Goal: Task Accomplishment & Management: Use online tool/utility

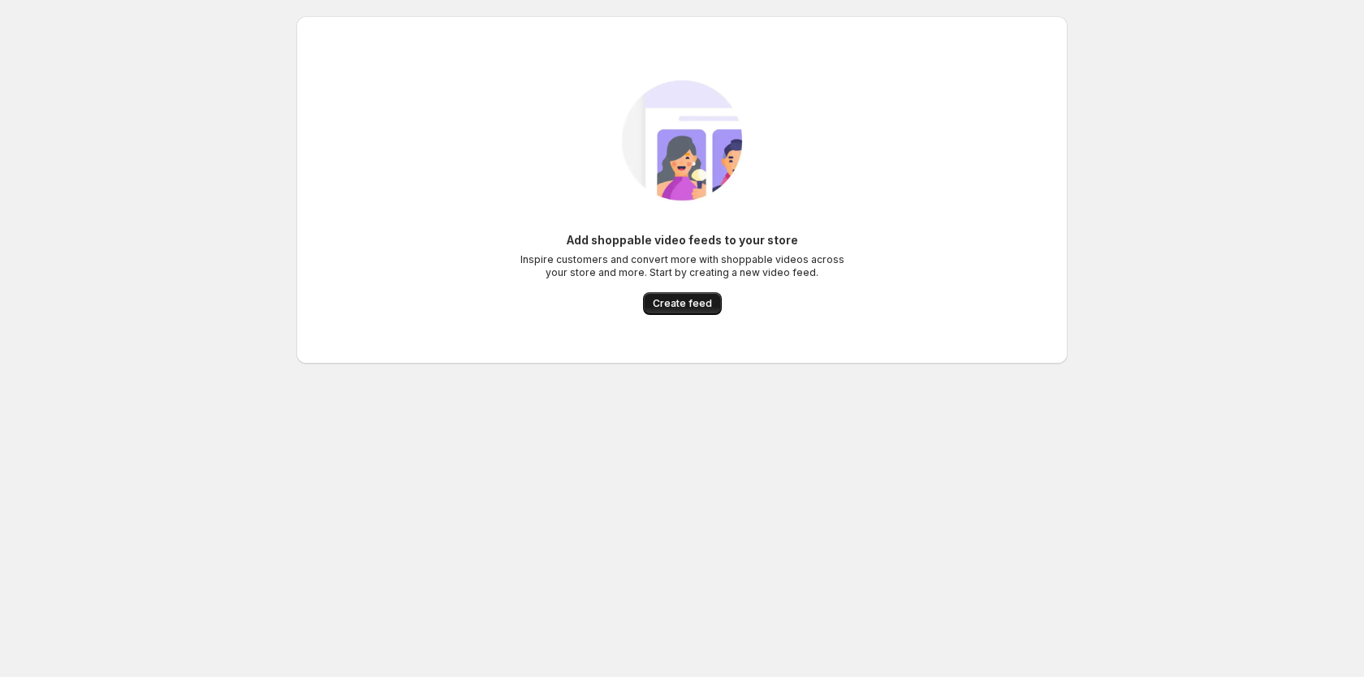
click at [688, 292] on button "Create feed" at bounding box center [682, 303] width 79 height 23
click at [694, 300] on span "Create feed" at bounding box center [682, 303] width 59 height 13
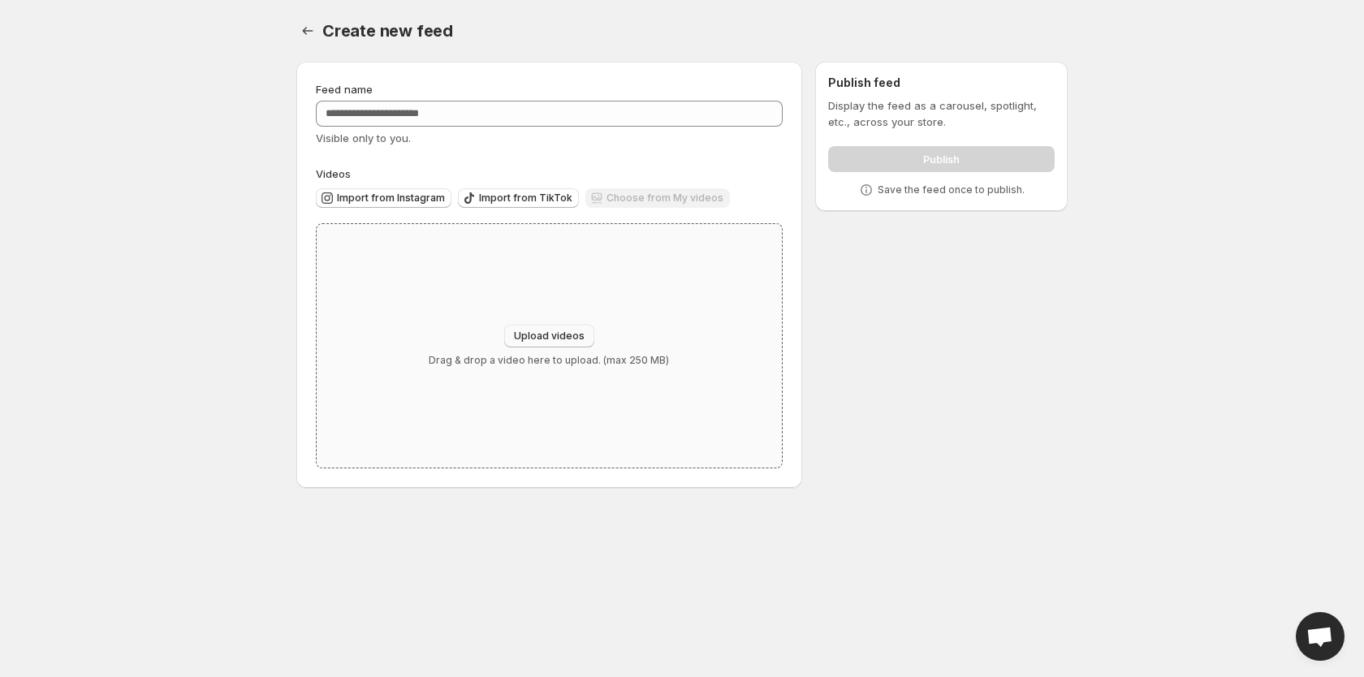
click at [538, 336] on span "Upload videos" at bounding box center [549, 336] width 71 height 13
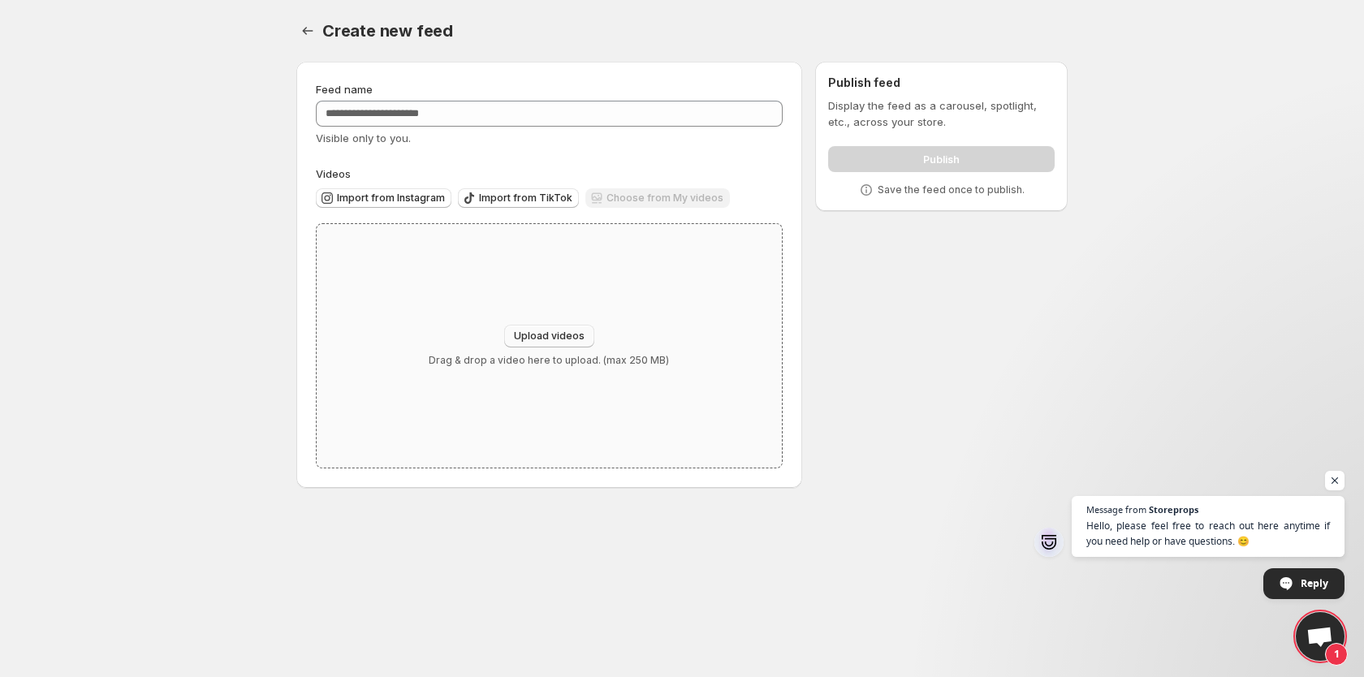
click at [545, 328] on button "Upload videos" at bounding box center [549, 336] width 90 height 23
type input "**********"
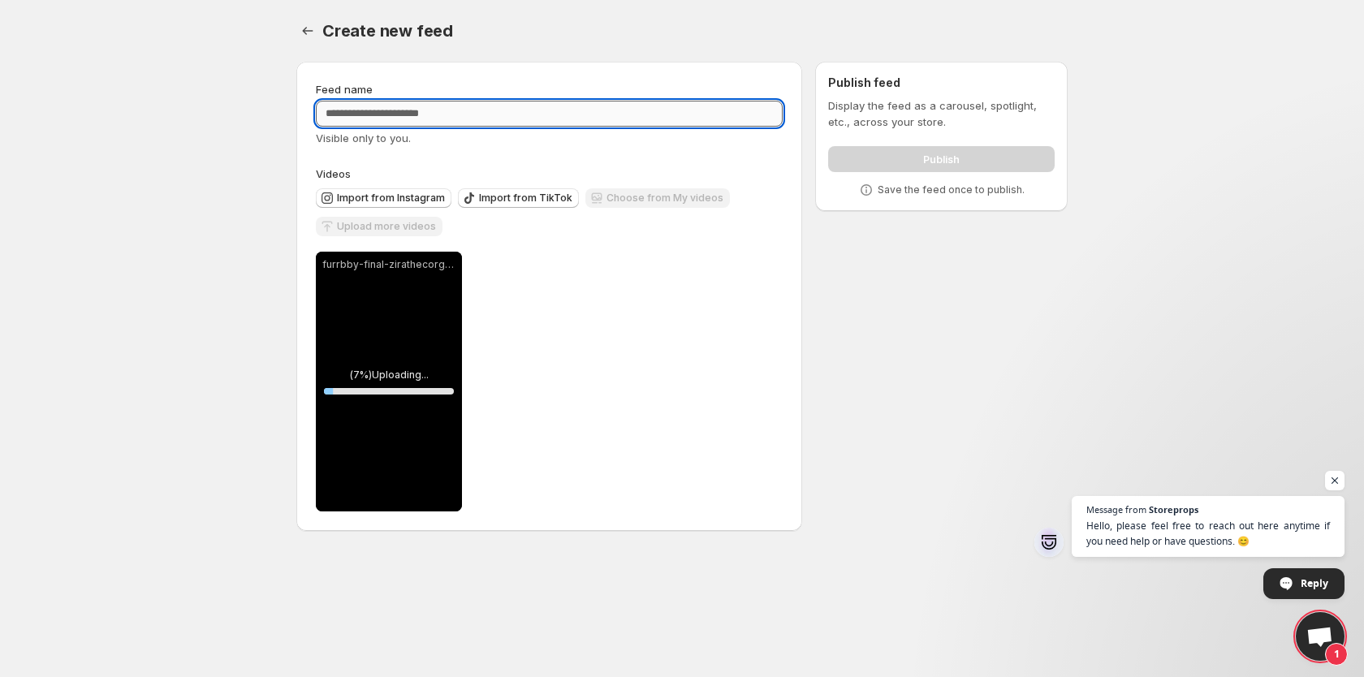
click at [465, 113] on input "Feed name" at bounding box center [549, 114] width 467 height 26
type input "*"
click at [325, 110] on input "********" at bounding box center [549, 114] width 467 height 26
type input "**********"
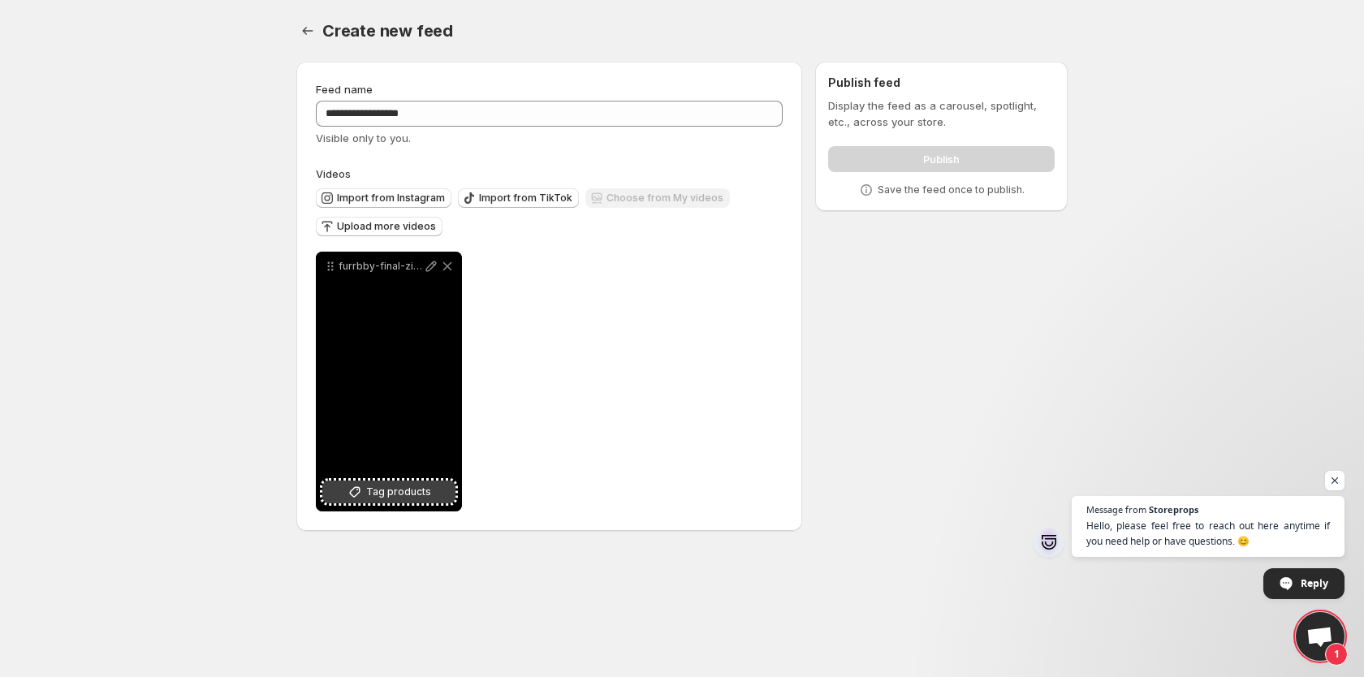
click at [395, 488] on span "Tag products" at bounding box center [398, 492] width 65 height 16
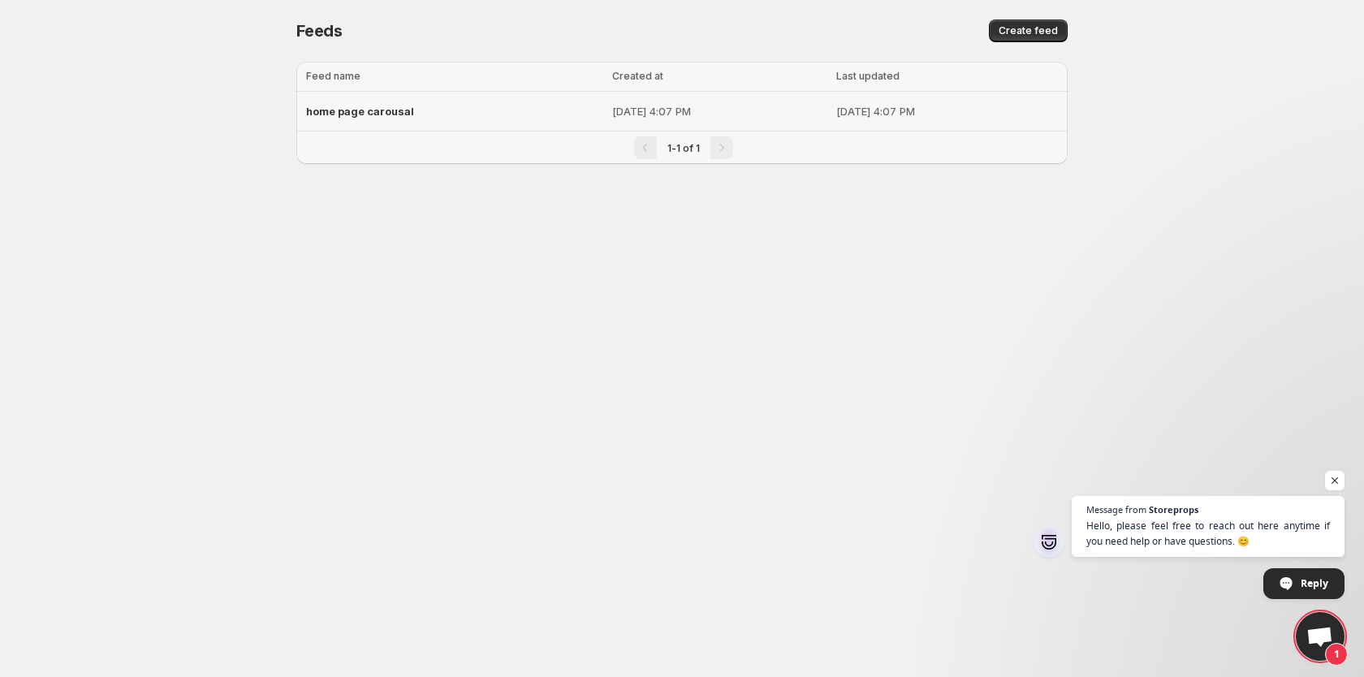
click at [333, 106] on span "home page carousal" at bounding box center [360, 111] width 108 height 13
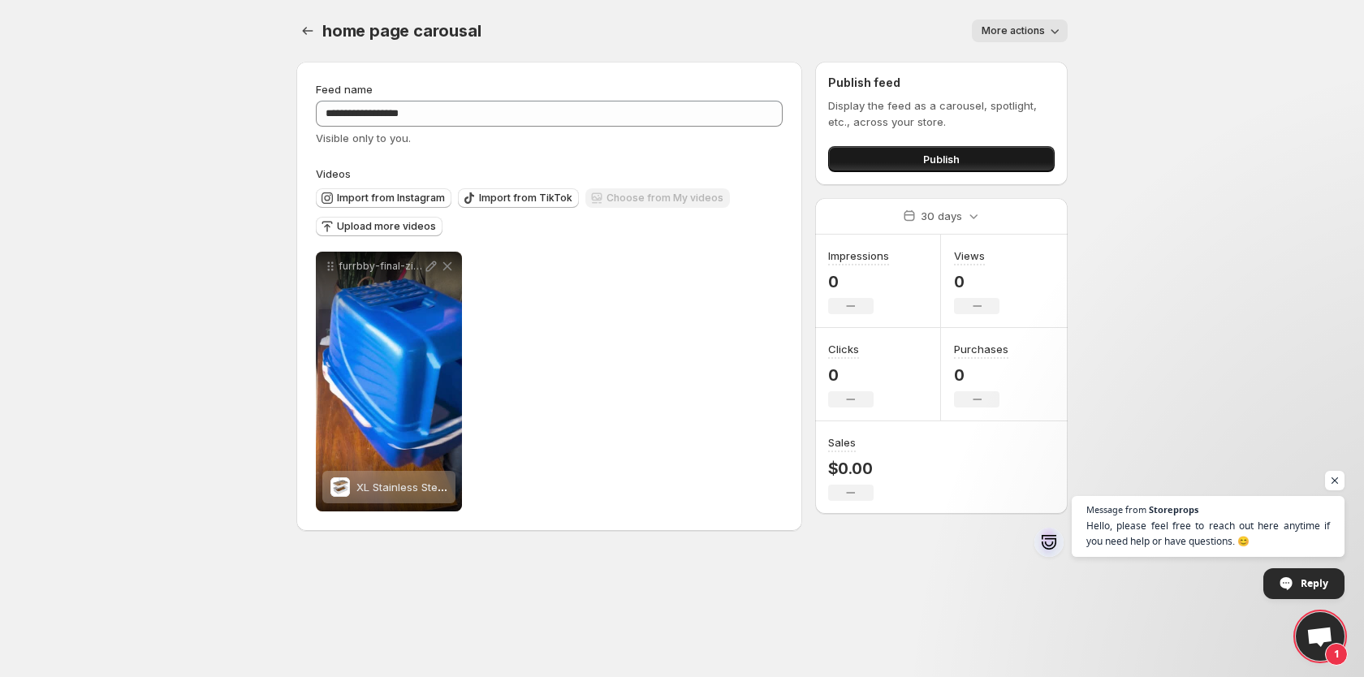
click at [960, 163] on button "Publish" at bounding box center [941, 159] width 226 height 26
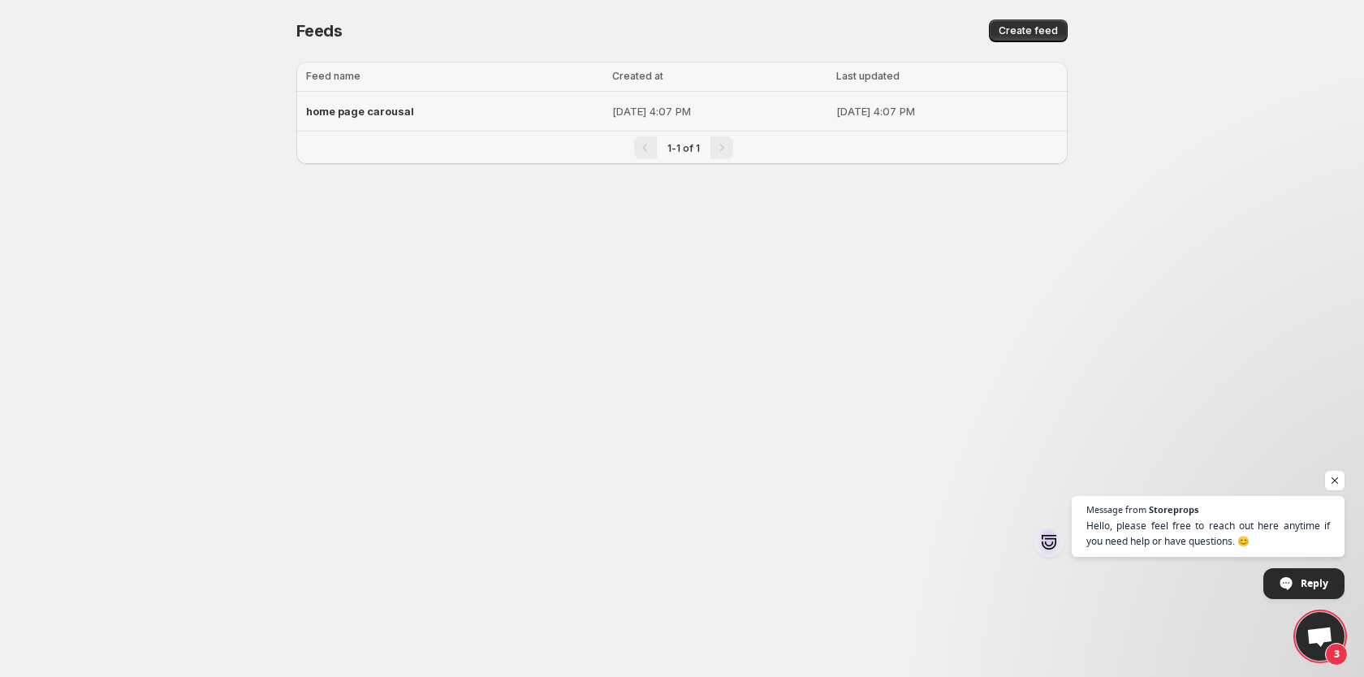
click at [354, 112] on span "home page carousal" at bounding box center [360, 111] width 108 height 13
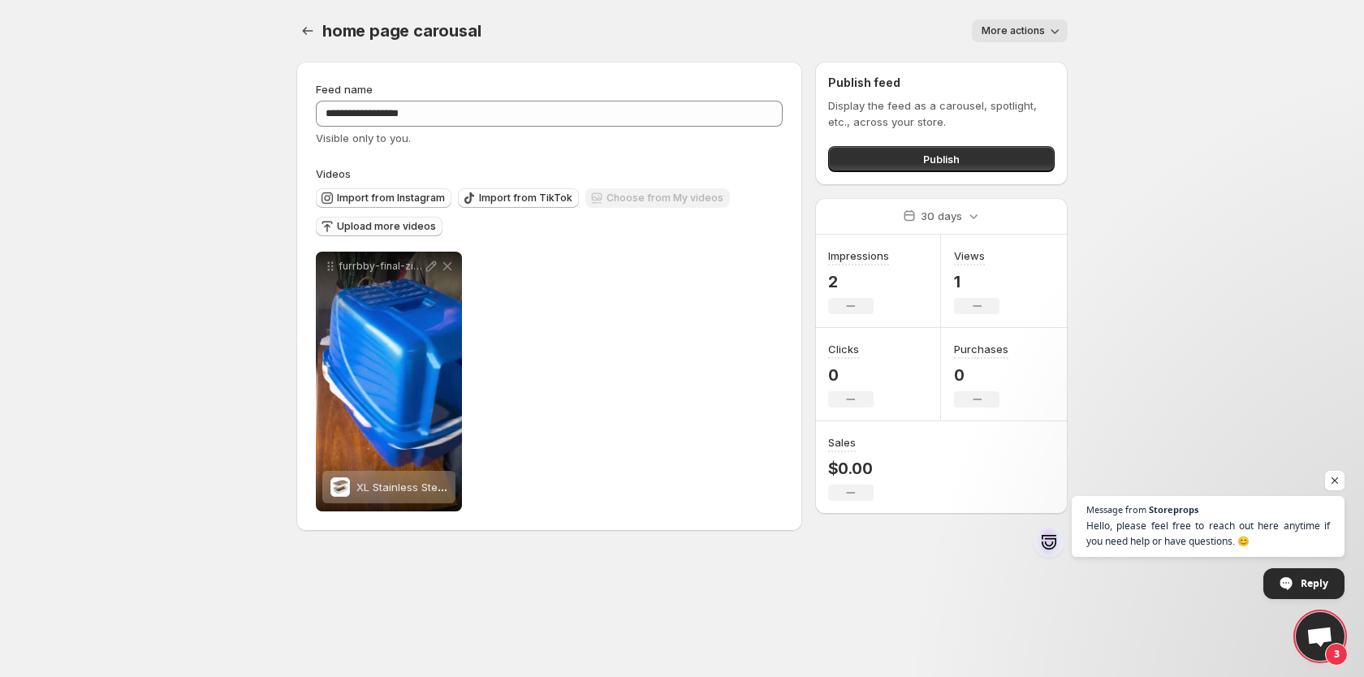
click at [373, 228] on span "Upload more videos" at bounding box center [386, 226] width 99 height 13
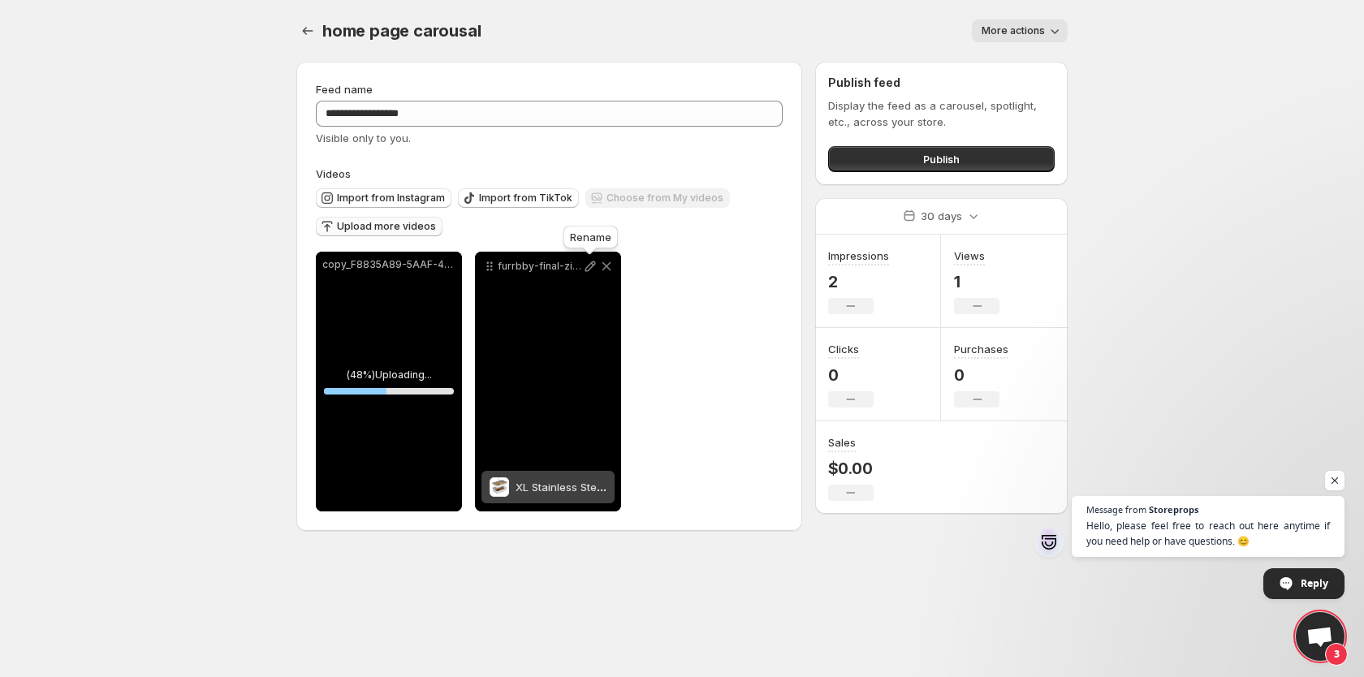
click at [584, 267] on icon at bounding box center [590, 266] width 16 height 16
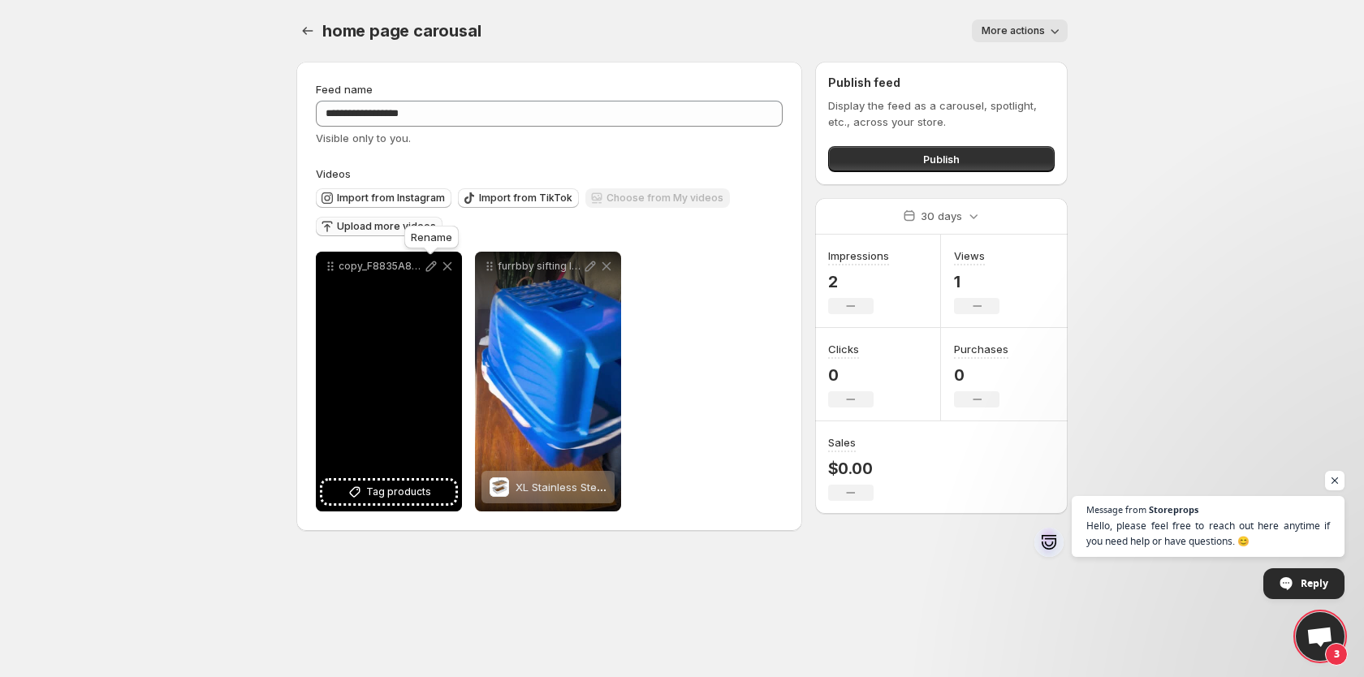
click at [428, 261] on icon at bounding box center [431, 266] width 16 height 16
click at [410, 495] on span "Tag products" at bounding box center [398, 492] width 65 height 16
click at [391, 481] on span "XXL Stainless Steel Sifting Litter Box for Pine Pellet" at bounding box center [484, 487] width 256 height 13
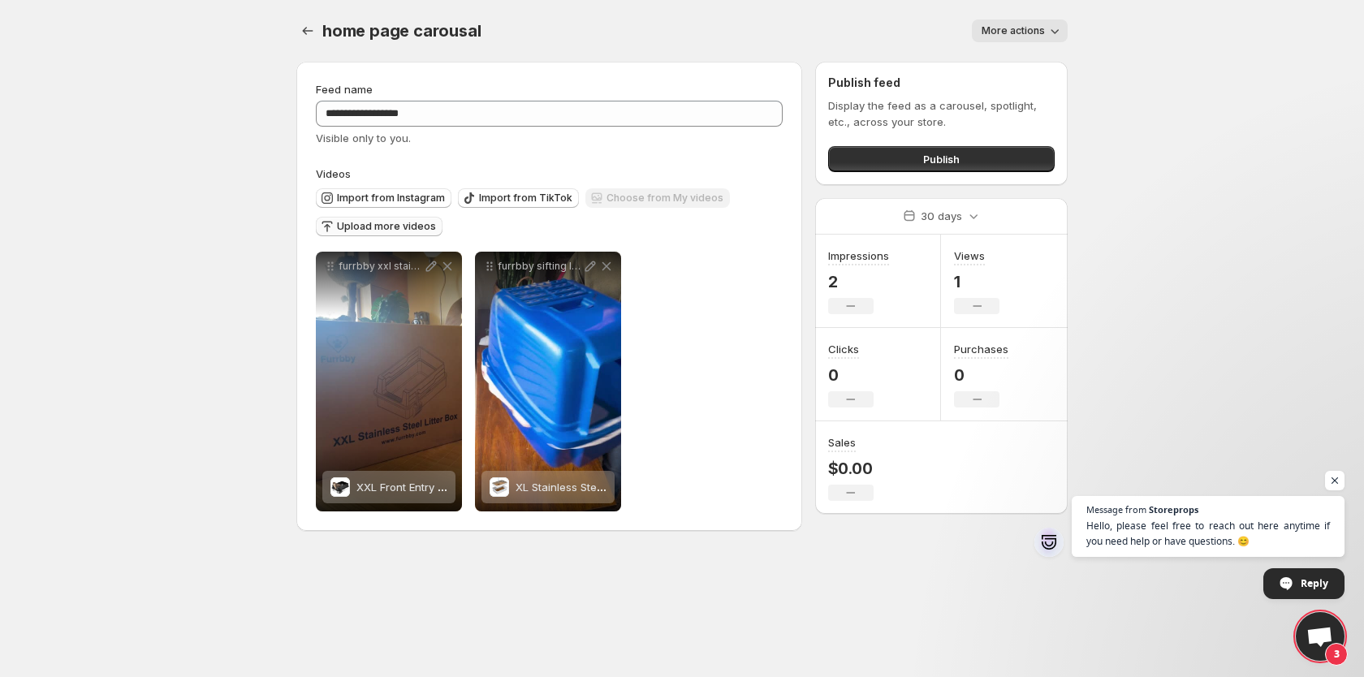
click at [378, 227] on span "Upload more videos" at bounding box center [386, 226] width 99 height 13
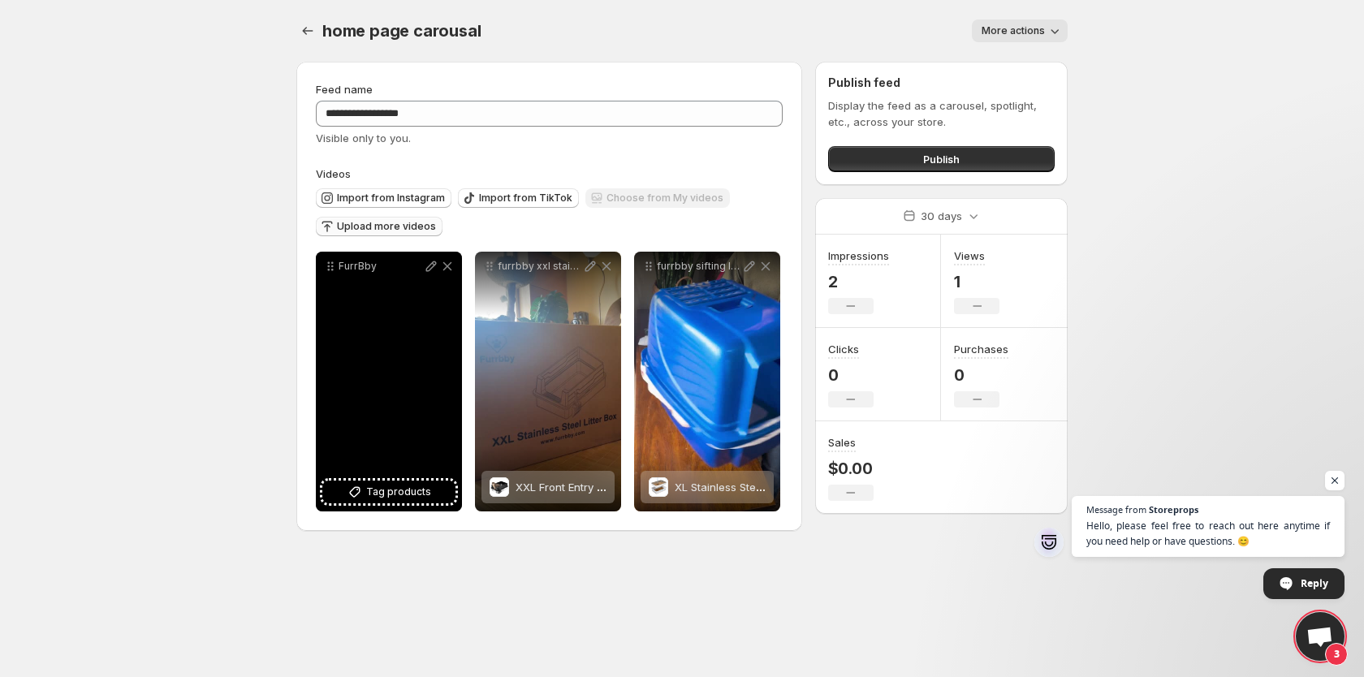
click at [364, 266] on p "FurrBby" at bounding box center [380, 266] width 84 height 13
click at [431, 261] on icon at bounding box center [431, 266] width 16 height 16
click at [395, 490] on span "Tag products" at bounding box center [398, 492] width 65 height 16
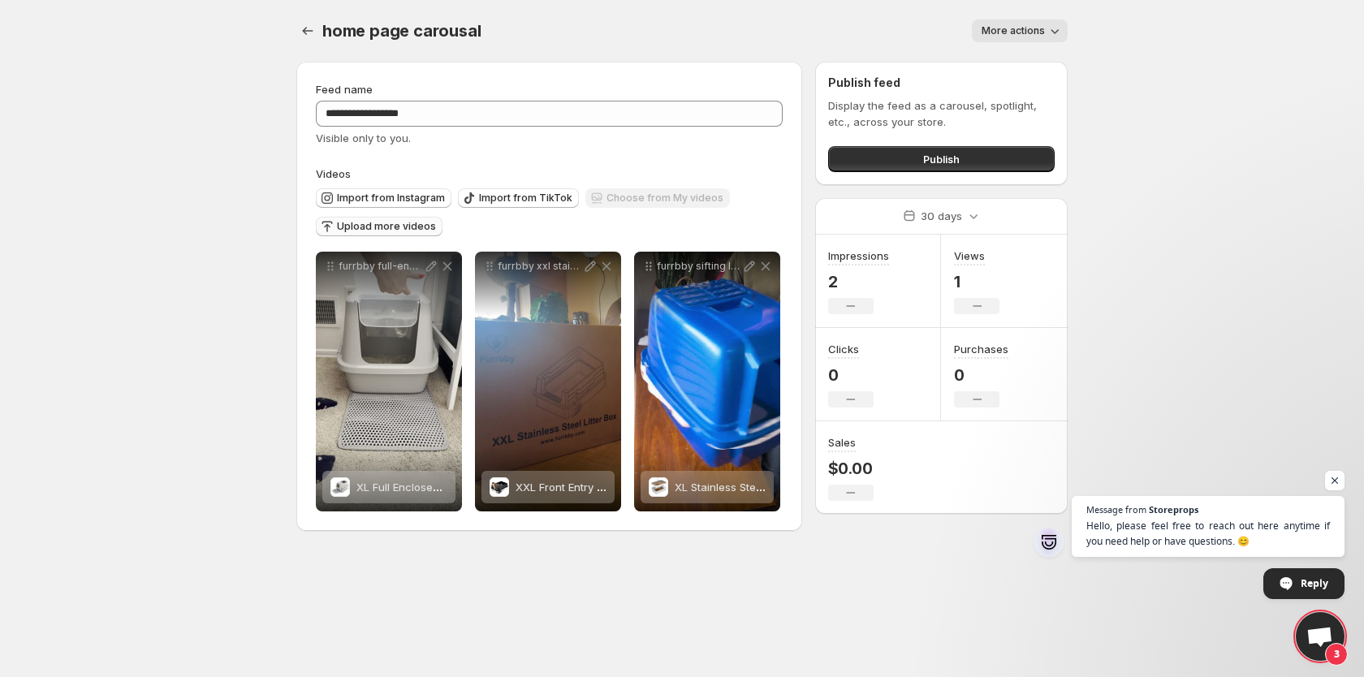
click at [402, 222] on span "Upload more videos" at bounding box center [386, 226] width 99 height 13
click at [868, 170] on button "Publish" at bounding box center [941, 159] width 226 height 26
click at [880, 149] on button "Publish" at bounding box center [941, 159] width 226 height 26
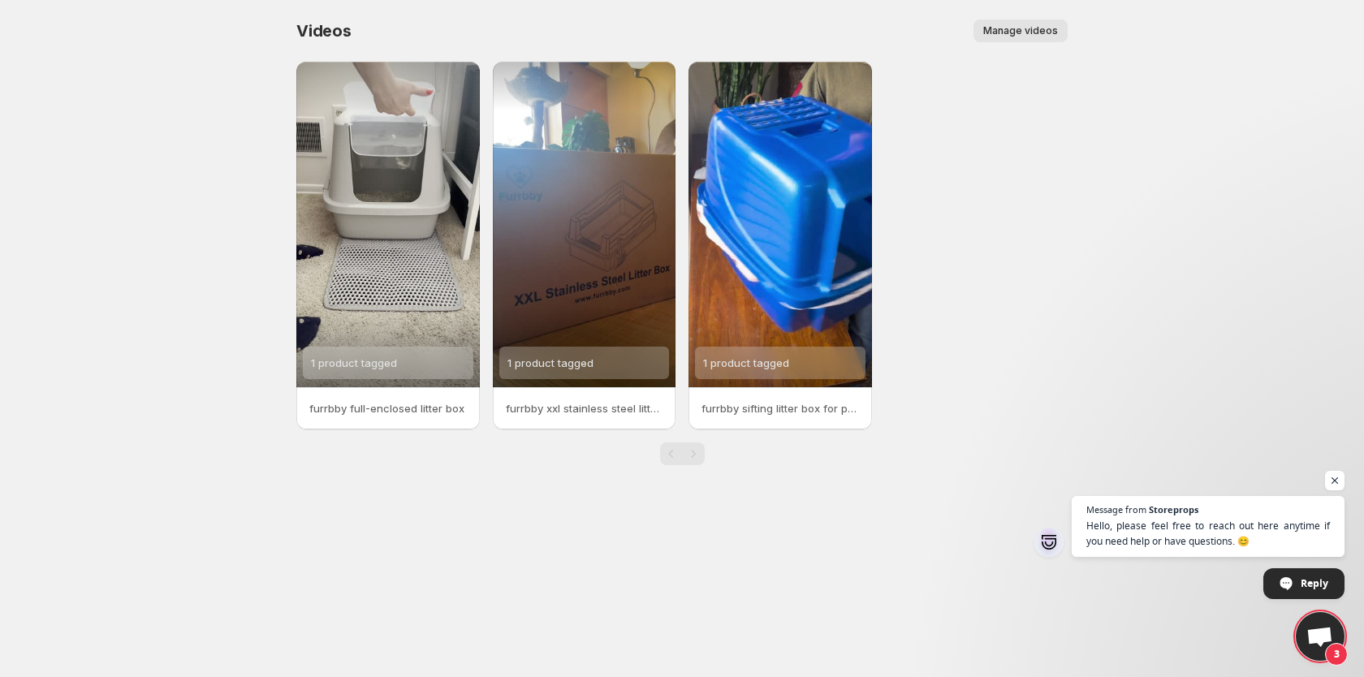
click at [1007, 24] on span "Manage videos" at bounding box center [1020, 30] width 75 height 13
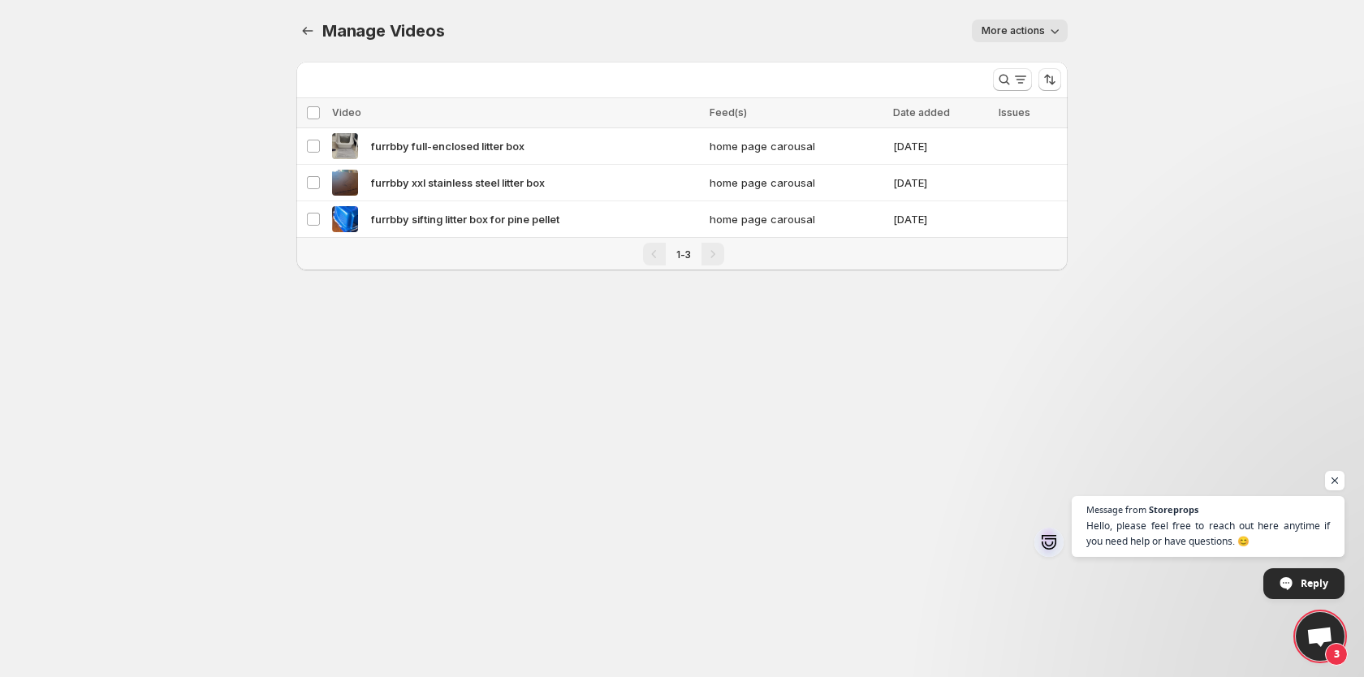
click at [1045, 19] on button "More actions" at bounding box center [1020, 30] width 96 height 23
click at [822, 20] on div "More actions" at bounding box center [765, 30] width 604 height 23
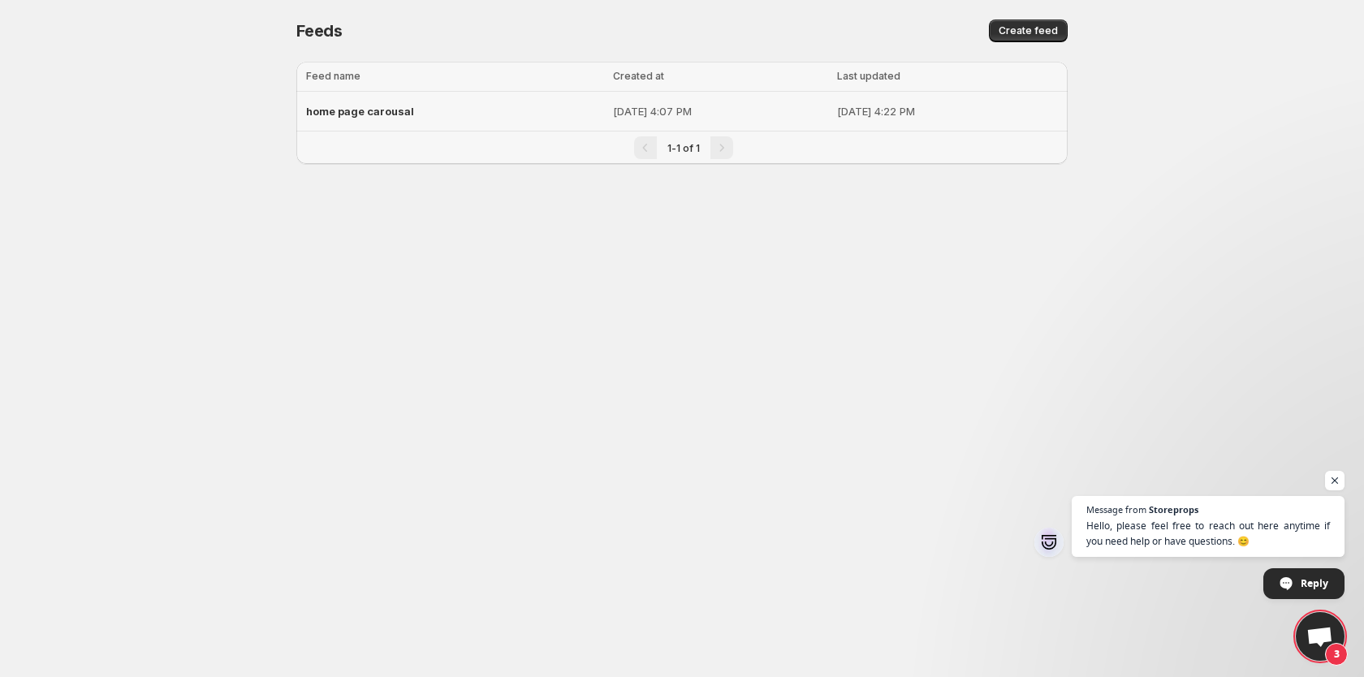
click at [391, 105] on span "home page carousal" at bounding box center [360, 111] width 108 height 13
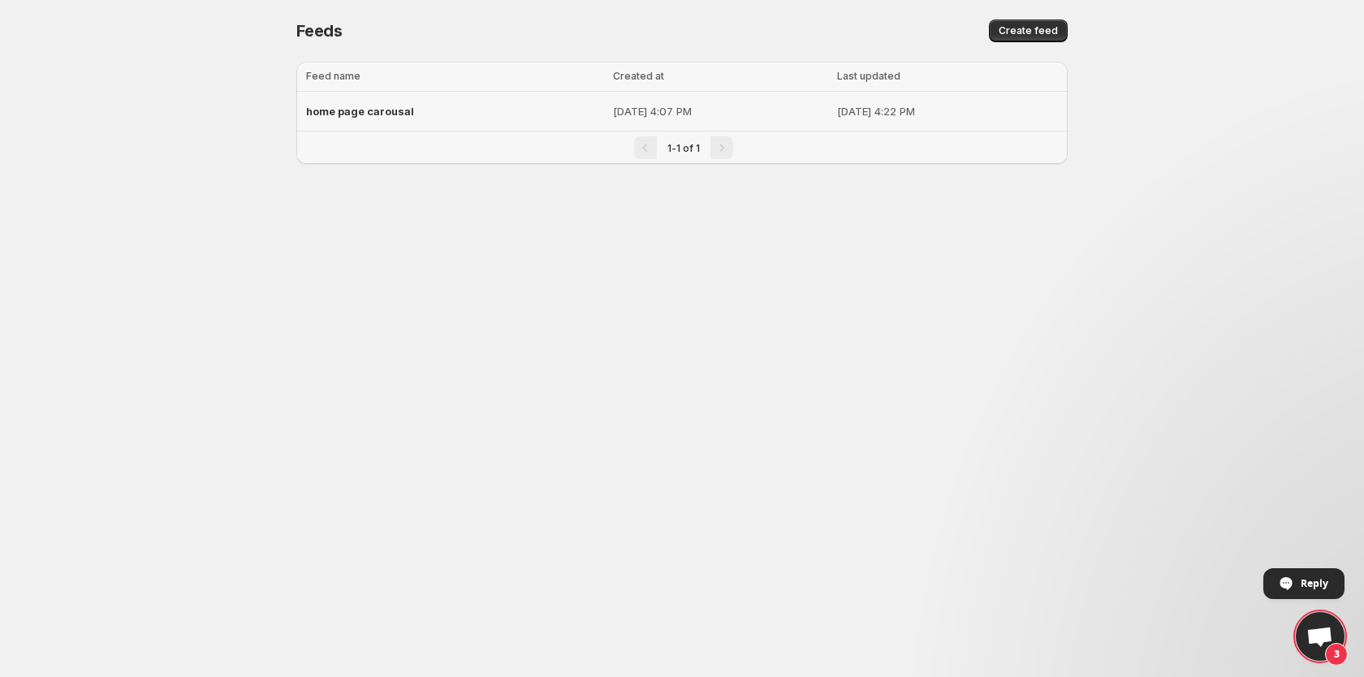
click at [379, 105] on span "home page carousal" at bounding box center [360, 111] width 108 height 13
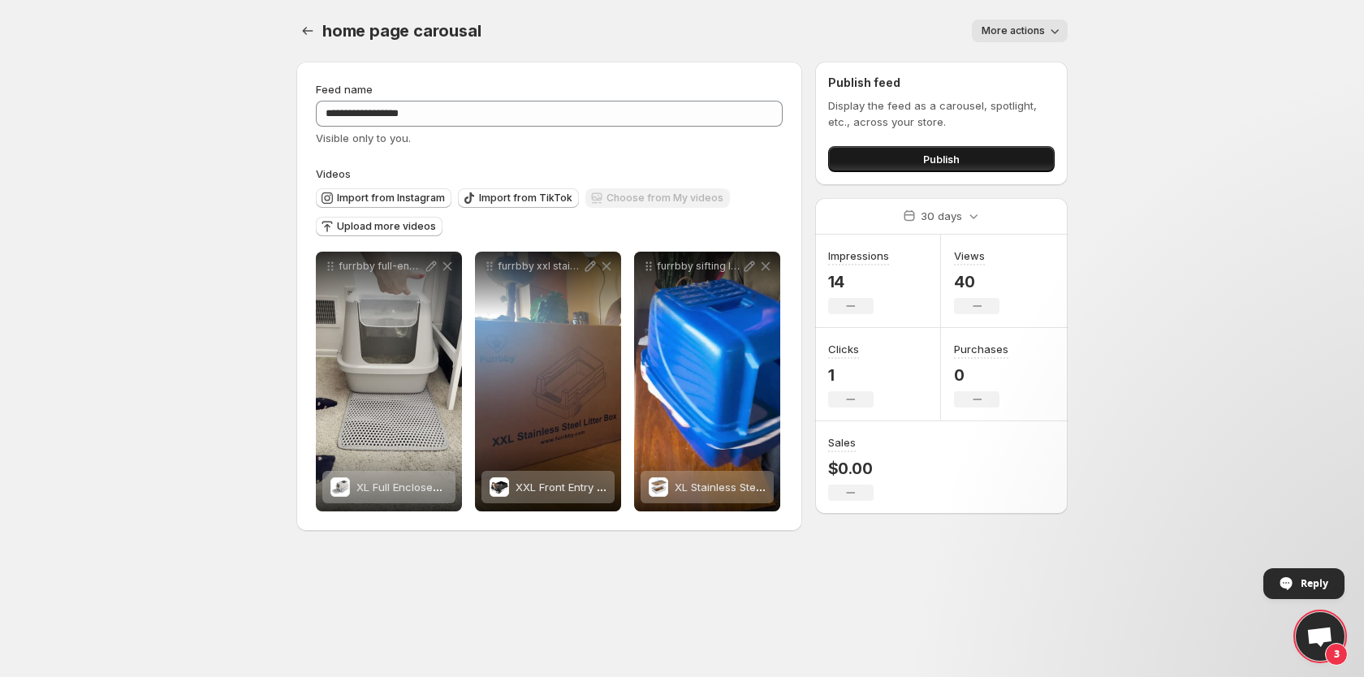
click at [907, 152] on button "Publish" at bounding box center [941, 159] width 226 height 26
click at [933, 154] on span "Publish" at bounding box center [941, 159] width 37 height 16
click at [307, 29] on icon "Settings" at bounding box center [308, 31] width 16 height 16
